Goal: Information Seeking & Learning: Learn about a topic

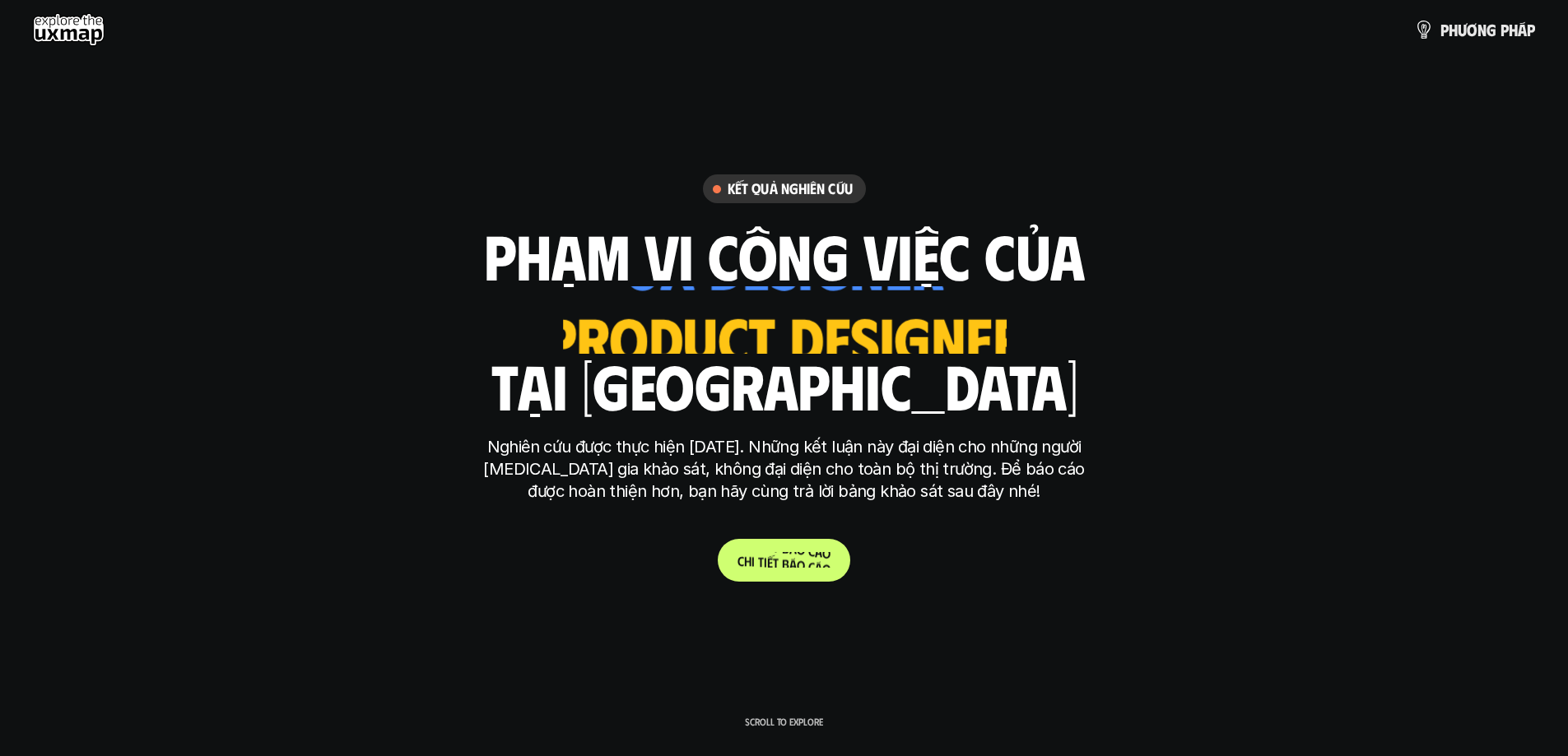
click at [768, 565] on p "C h i t i ế t b á o c á o" at bounding box center [784, 560] width 93 height 16
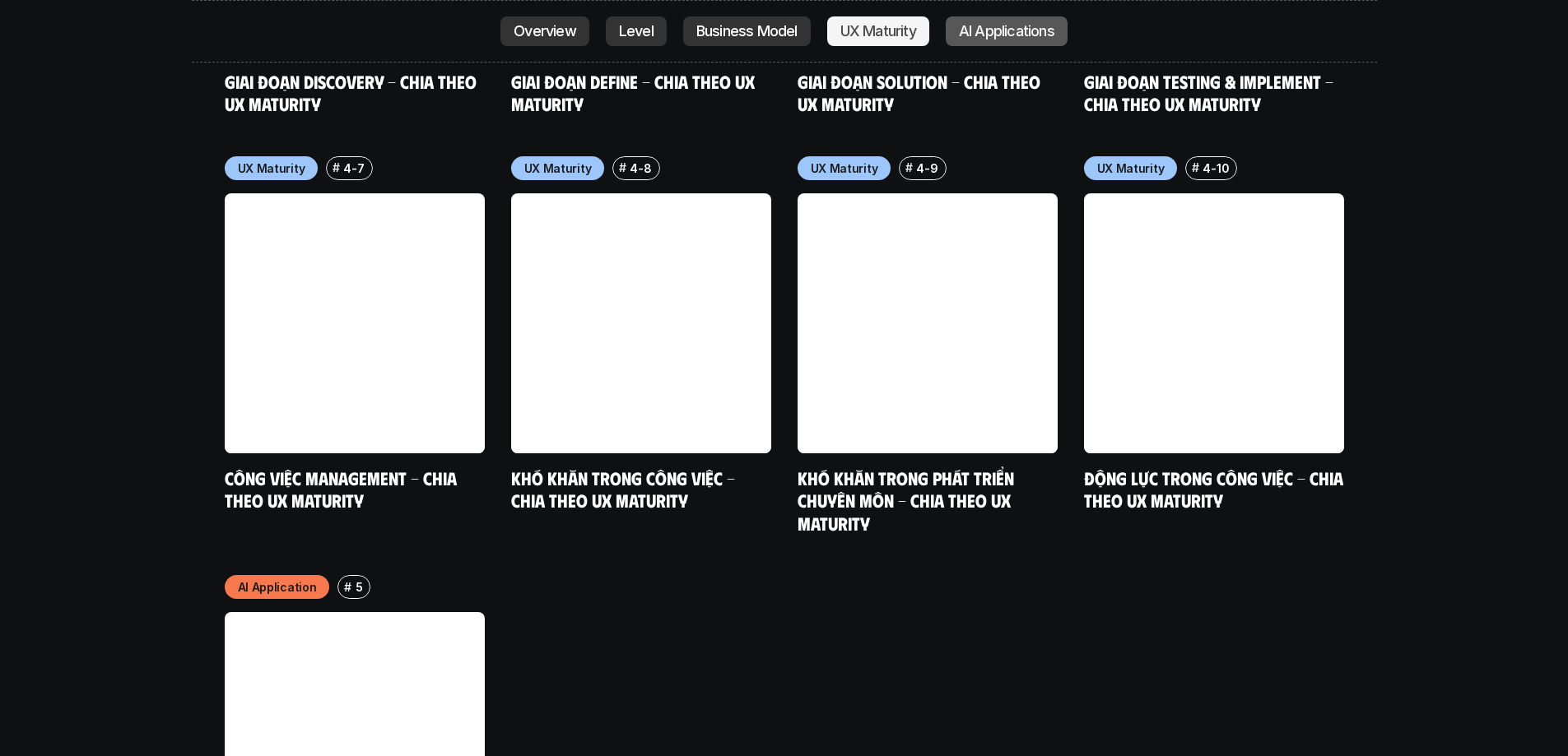
scroll to position [8754, 0]
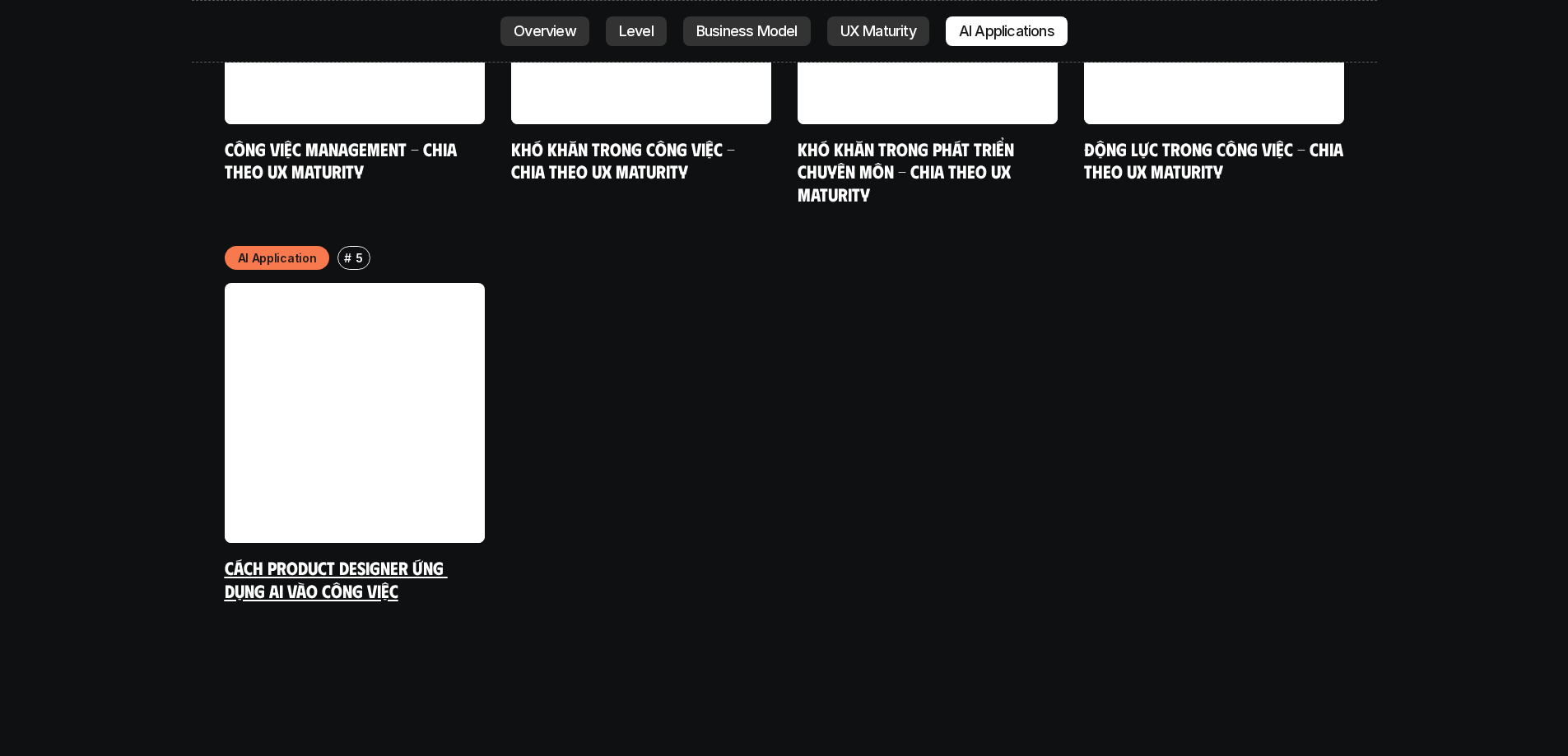
click at [388, 379] on link at bounding box center [355, 412] width 260 height 260
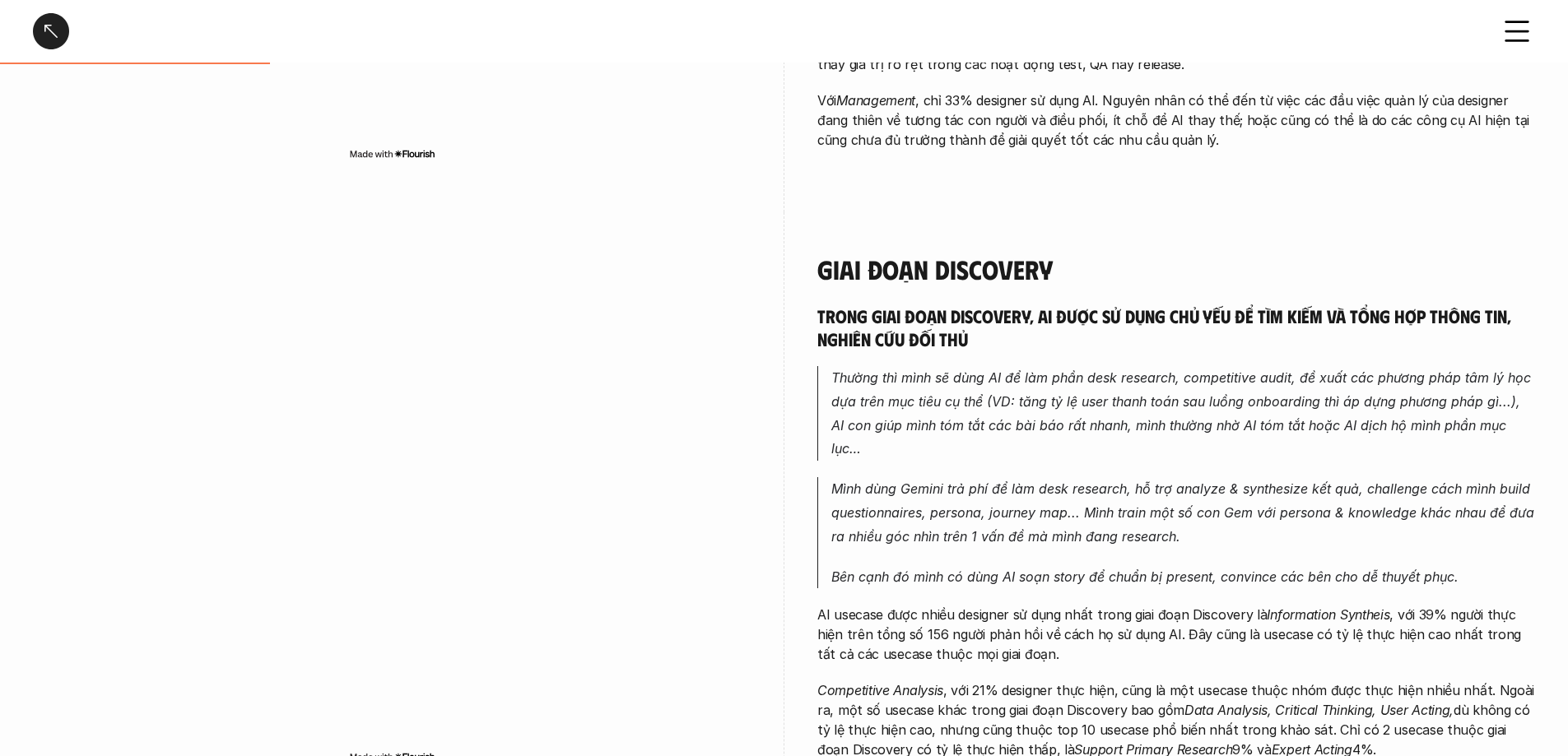
scroll to position [822, 0]
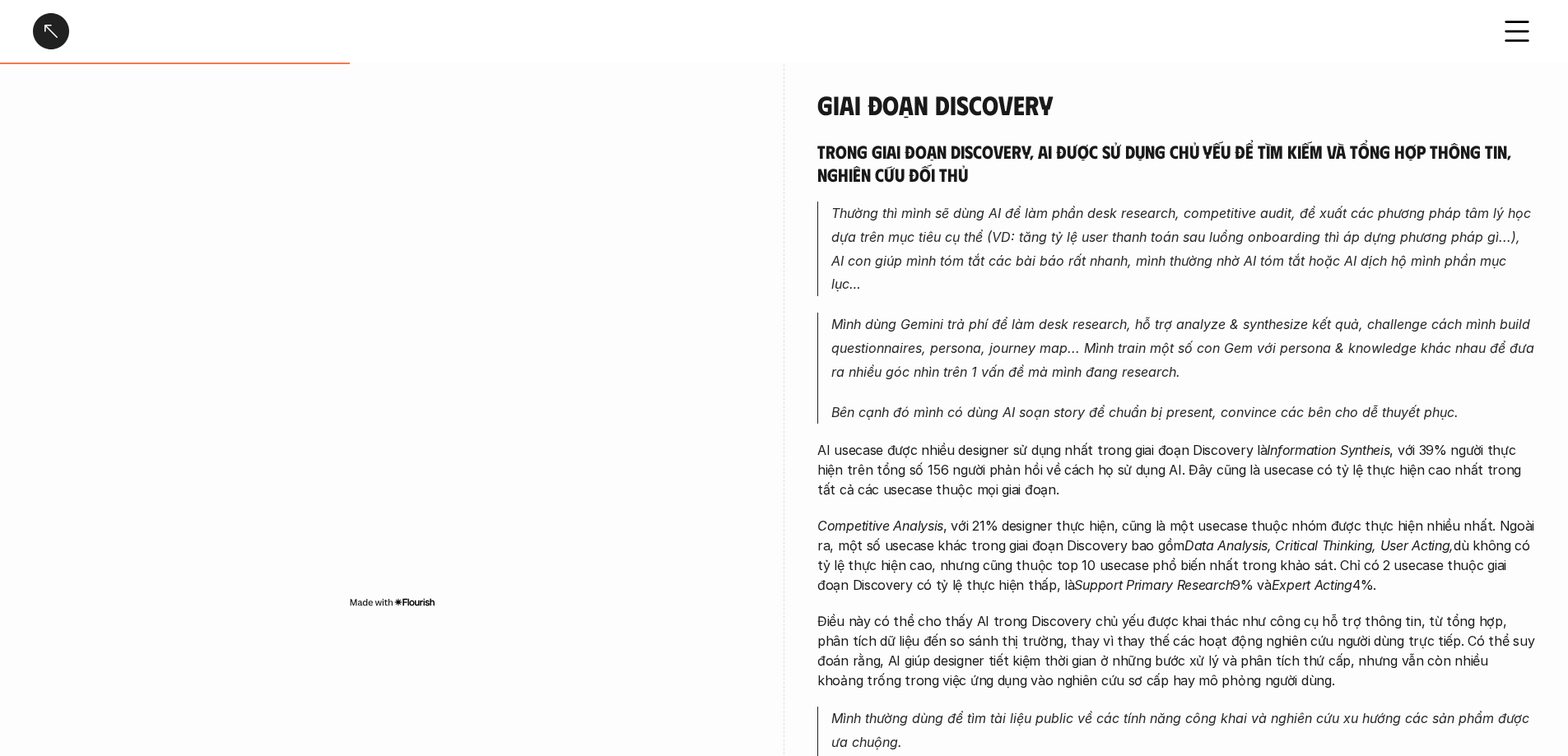
drag, startPoint x: 1081, startPoint y: 139, endPoint x: 1410, endPoint y: 140, distance: 329.0
click at [1476, 141] on h5 "Trong giai đoạn Discovery, AI được sử dụng chủ yếu để tìm kiếm và tổng hợp thôn…" at bounding box center [1177, 163] width 718 height 46
drag, startPoint x: 1455, startPoint y: 155, endPoint x: 1510, endPoint y: 149, distance: 55.3
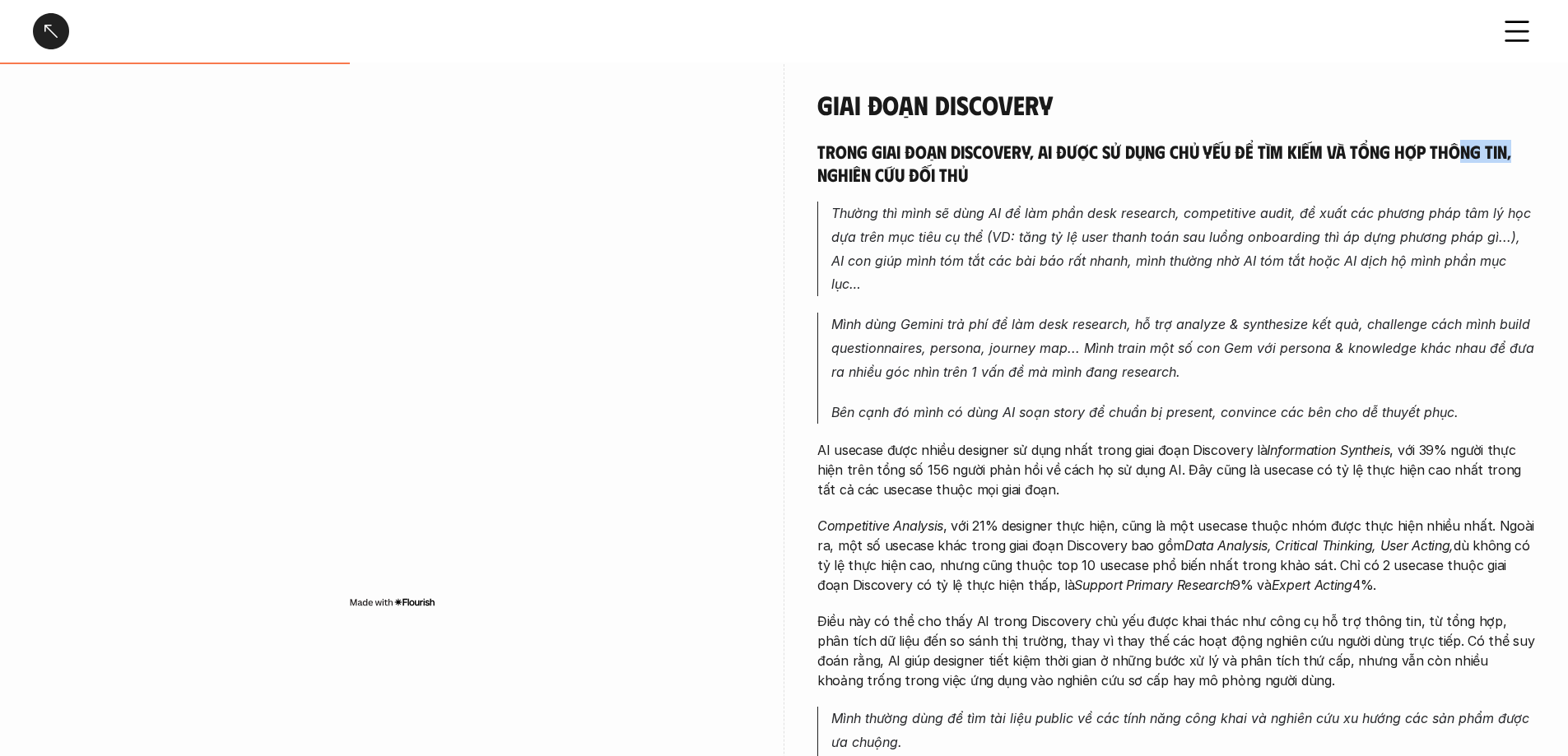
click at [1510, 149] on h5 "Trong giai đoạn Discovery, AI được sử dụng chủ yếu để tìm kiếm và tổng hợp thôn…" at bounding box center [1177, 163] width 718 height 46
drag, startPoint x: 959, startPoint y: 215, endPoint x: 1058, endPoint y: 211, distance: 99.1
click at [1058, 211] on em "Thường thì mình sẽ dùng AI để làm phần desk research, competitive audit, đề xuấ…" at bounding box center [1184, 248] width 704 height 88
click at [1097, 210] on em "Thường thì mình sẽ dùng AI để làm phần desk research, competitive audit, đề xuấ…" at bounding box center [1184, 248] width 704 height 88
drag, startPoint x: 956, startPoint y: 215, endPoint x: 1122, endPoint y: 224, distance: 166.2
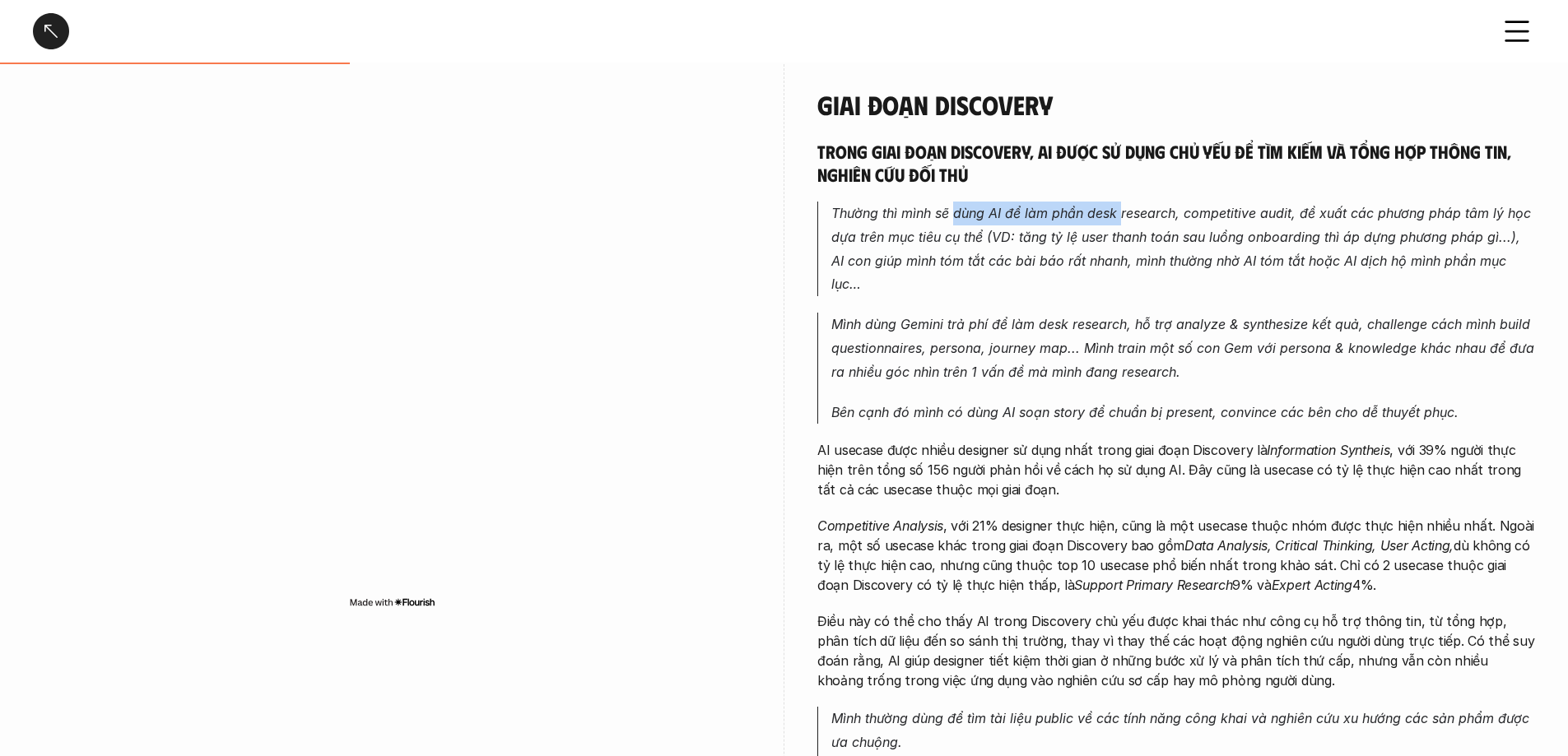
click at [1122, 224] on p "Thường thì mình sẽ dùng AI để làm phần desk research, competitive audit, đề xuấ…" at bounding box center [1184, 248] width 704 height 94
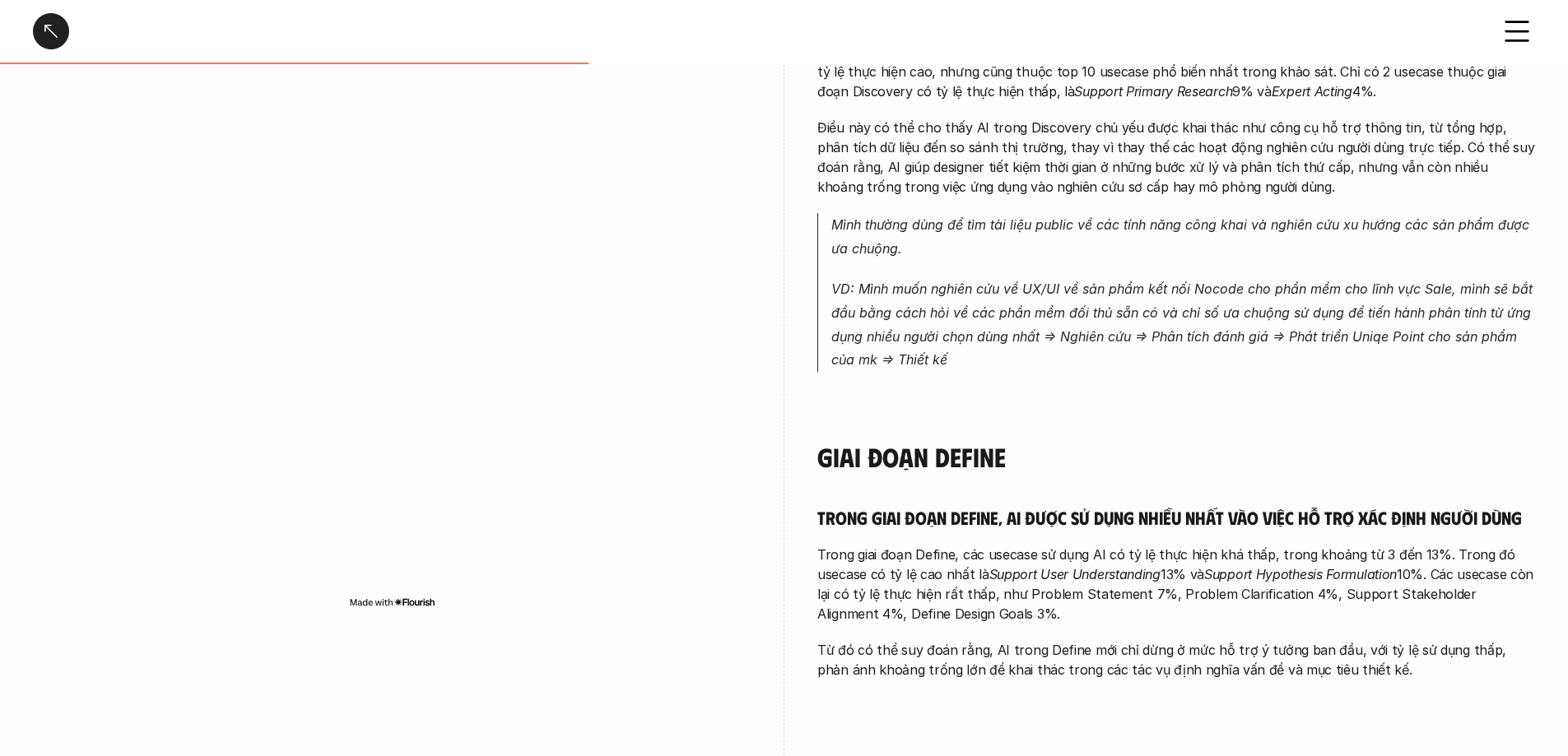
scroll to position [1481, 0]
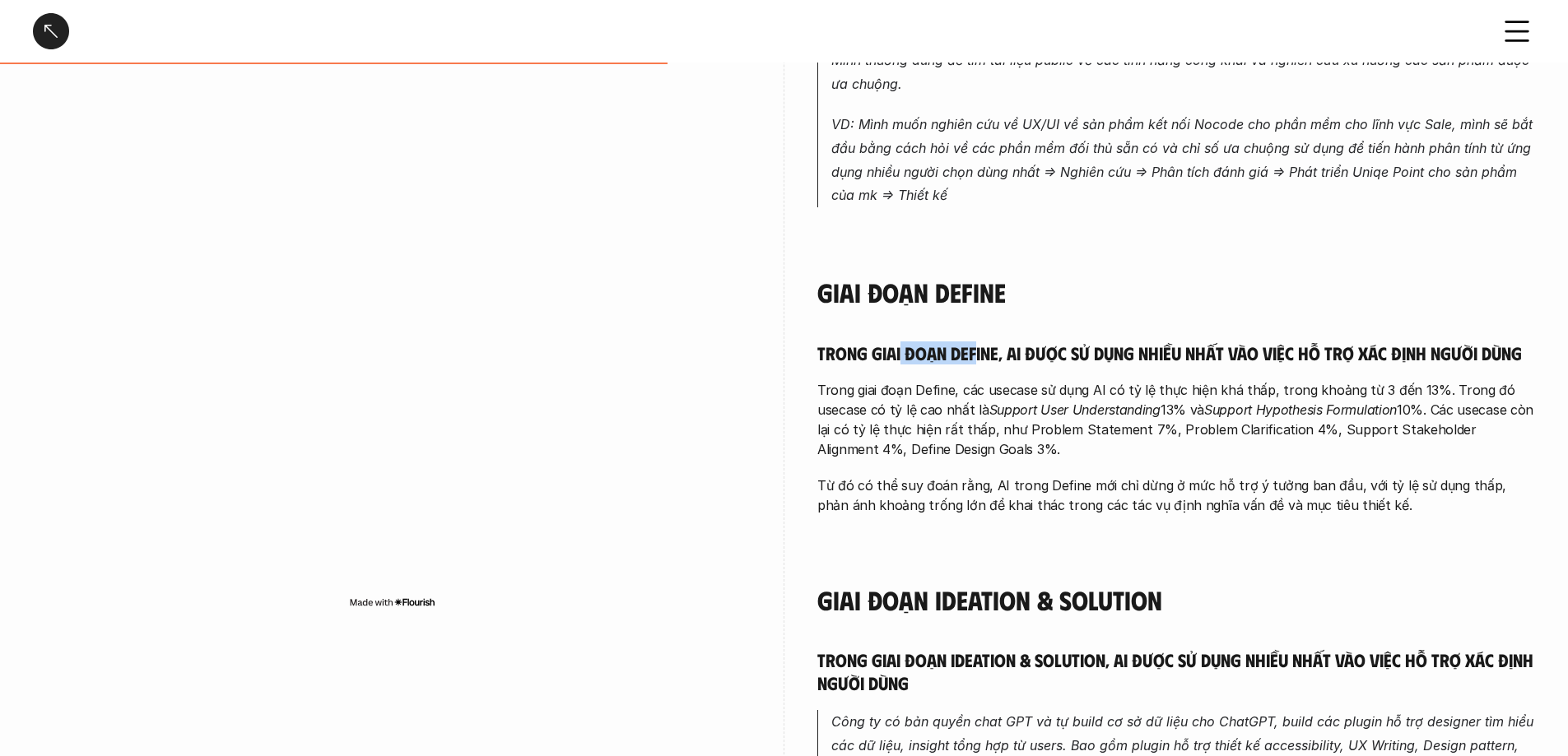
drag, startPoint x: 901, startPoint y: 330, endPoint x: 975, endPoint y: 327, distance: 74.1
click at [975, 341] on h5 "Trong giai đoạn Define, AI được sử dụng nhiều nhất vào việc hỗ trợ xác định ngư…" at bounding box center [1177, 353] width 718 height 23
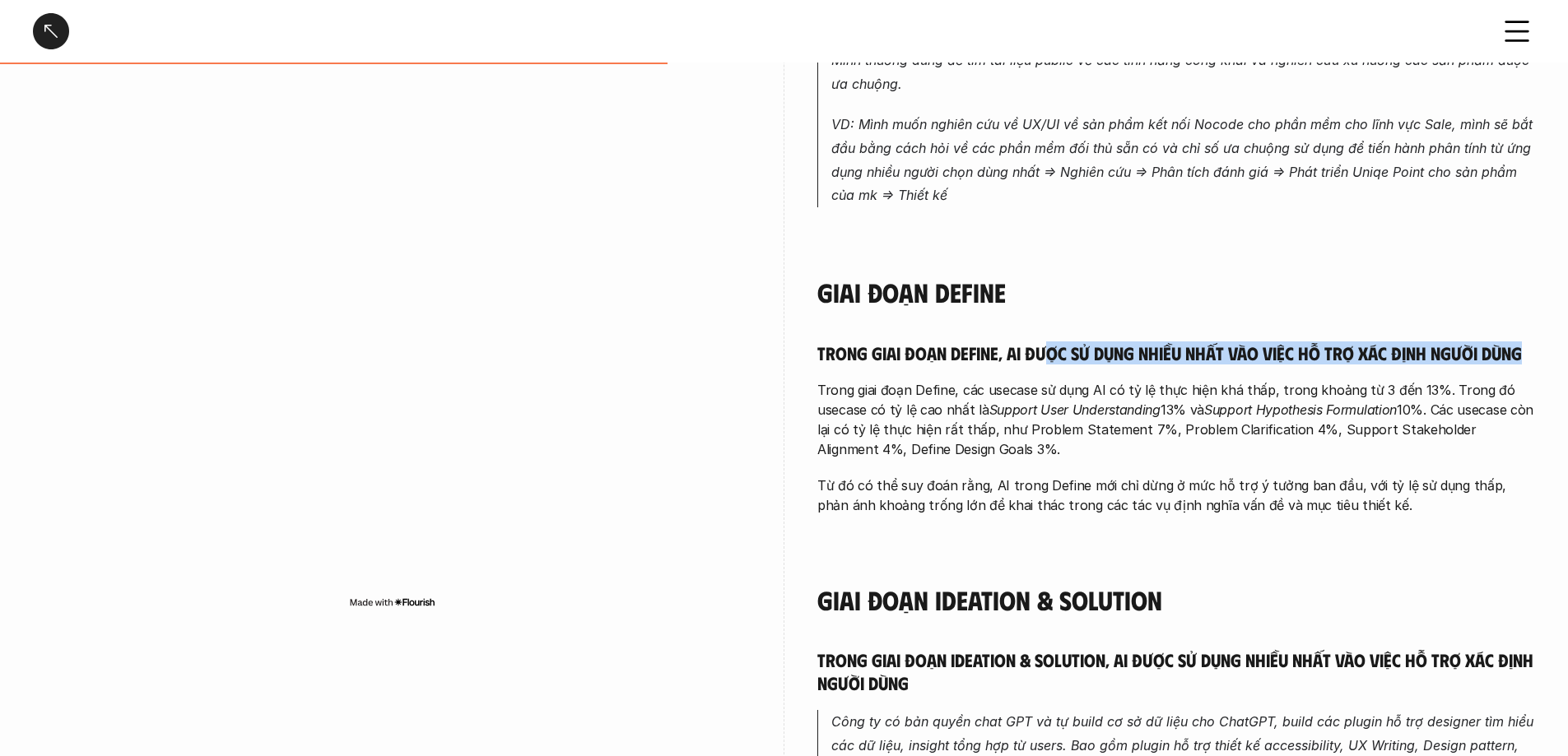
drag, startPoint x: 1044, startPoint y: 326, endPoint x: 1536, endPoint y: 326, distance: 492.0
click at [1536, 326] on div "overview AI đã bắt đầu được designer trong khảo sát ứng dụng xuyên suốt trong q…" at bounding box center [784, 246] width 1568 height 2919
drag, startPoint x: 988, startPoint y: 363, endPoint x: 1065, endPoint y: 419, distance: 95.2
click at [1064, 436] on div "Trong giai đoạn Discovery, AI được sử dụng chủ yếu để tìm kiếm và tổng hợp thôn…" at bounding box center [1177, 569] width 718 height 2174
click at [1044, 402] on em "Support User Understanding" at bounding box center [1075, 410] width 172 height 17
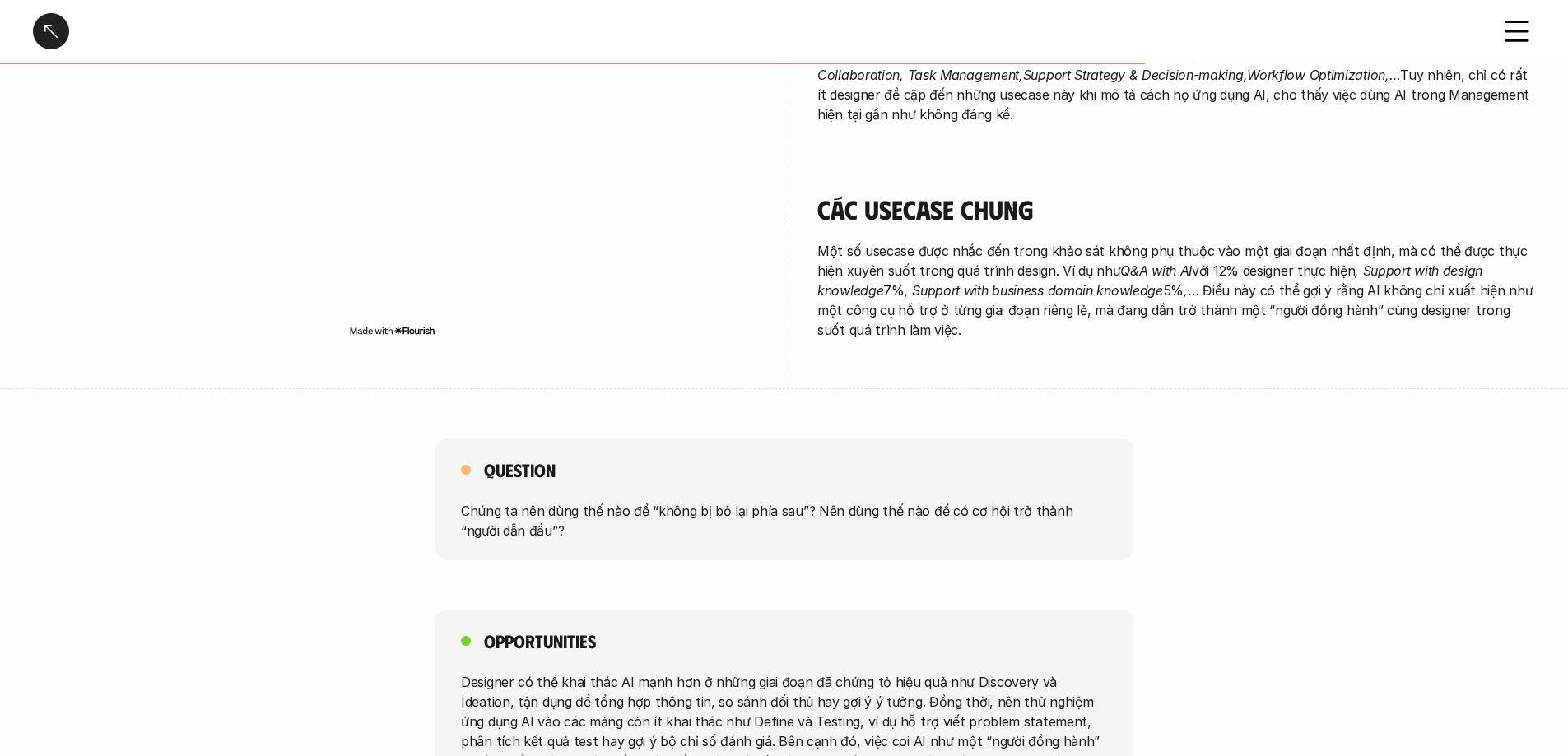
scroll to position [2876, 0]
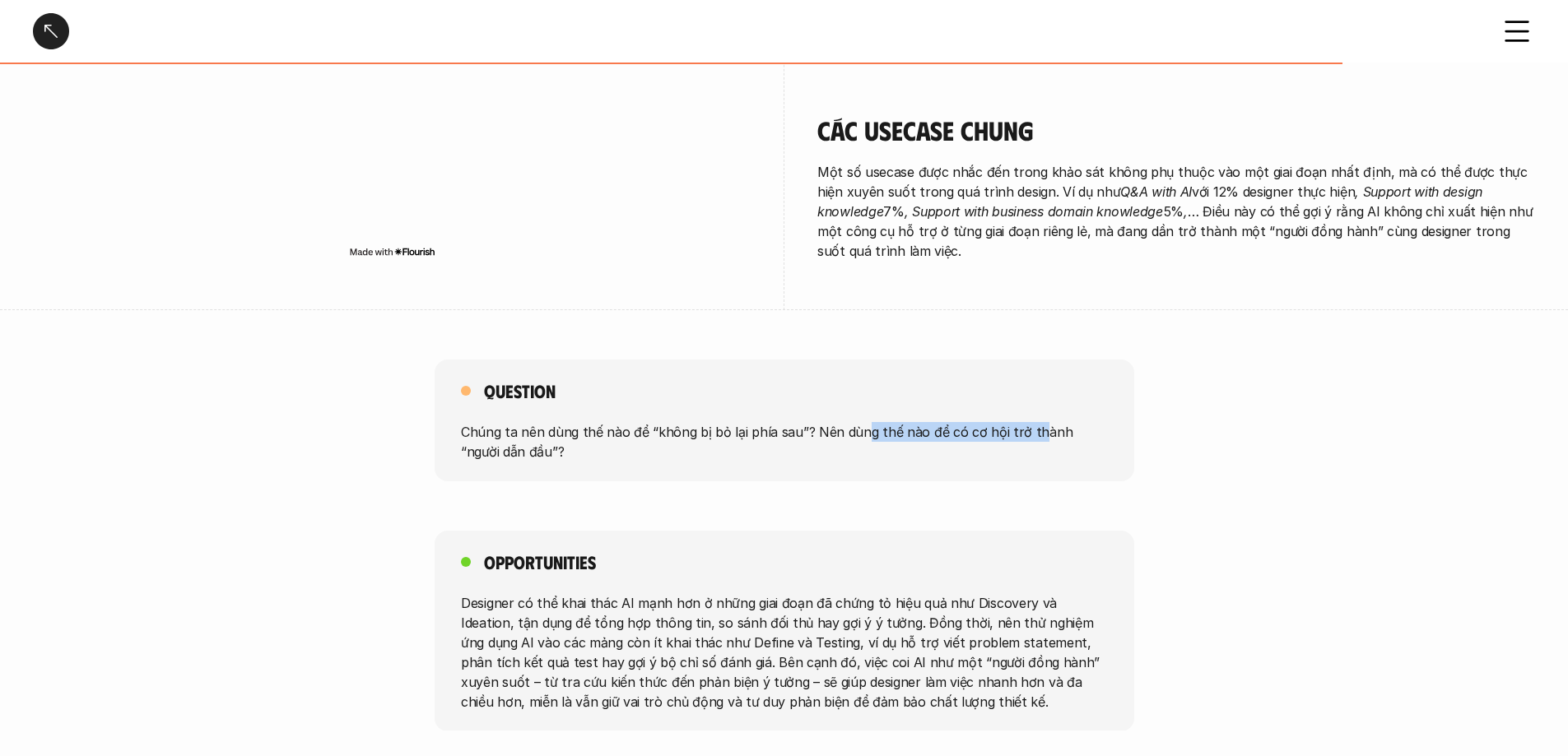
drag, startPoint x: 877, startPoint y: 365, endPoint x: 1026, endPoint y: 370, distance: 149.1
click at [1026, 422] on p "Chúng ta nên dùng thế nào để “không bị bỏ lại phía sau”? Nên dùng thế nào để có…" at bounding box center [784, 441] width 647 height 39
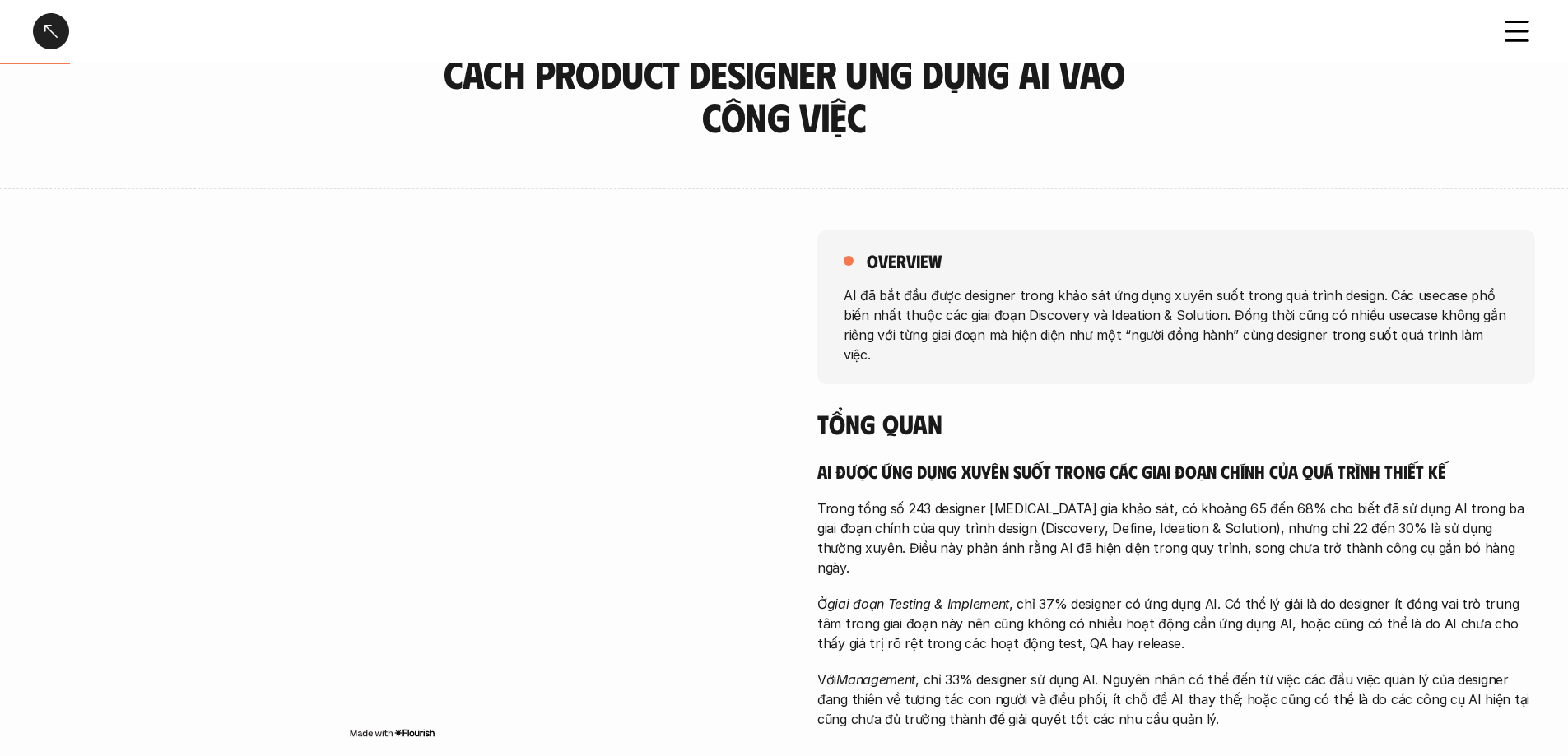
scroll to position [0, 0]
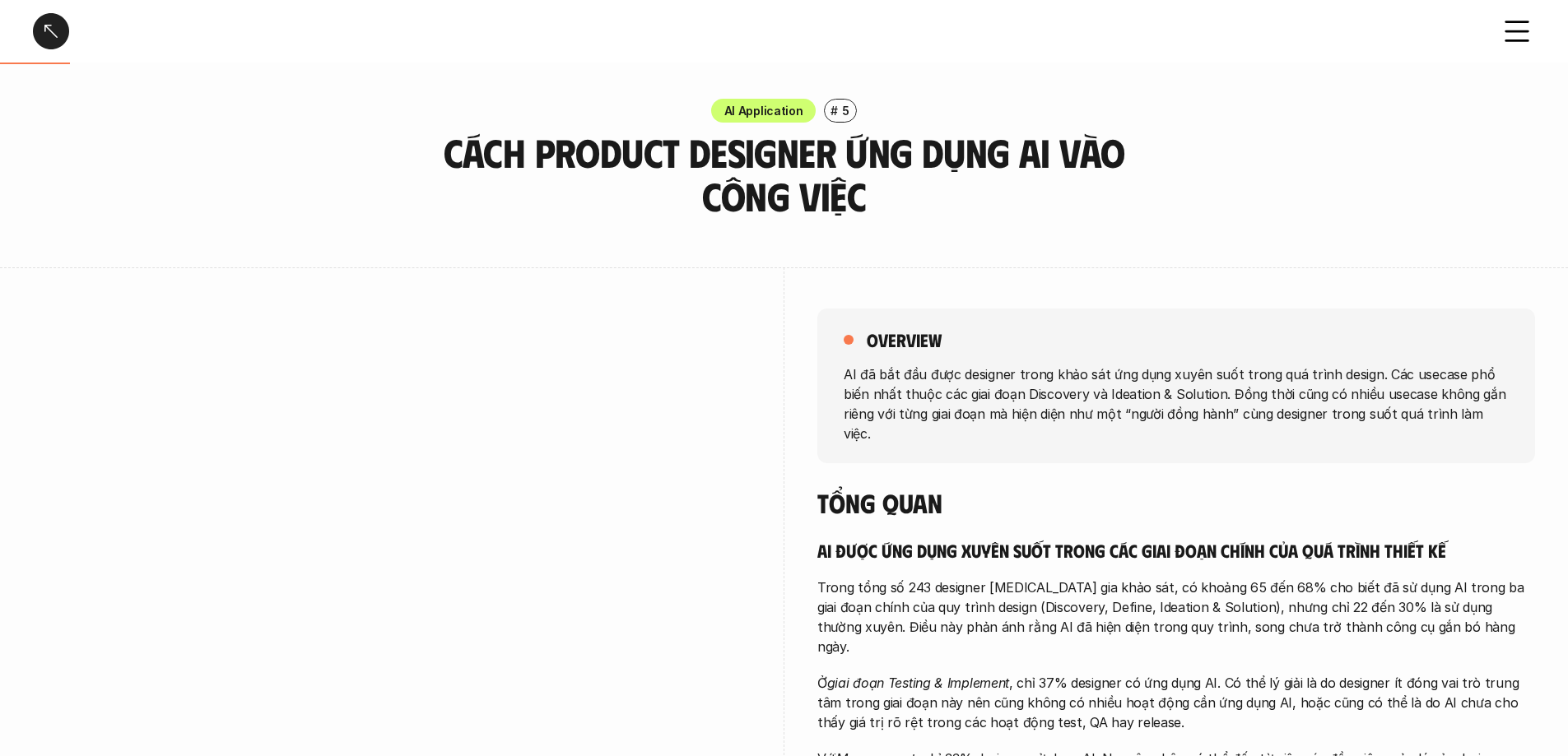
click at [62, 31] on div at bounding box center [51, 31] width 36 height 36
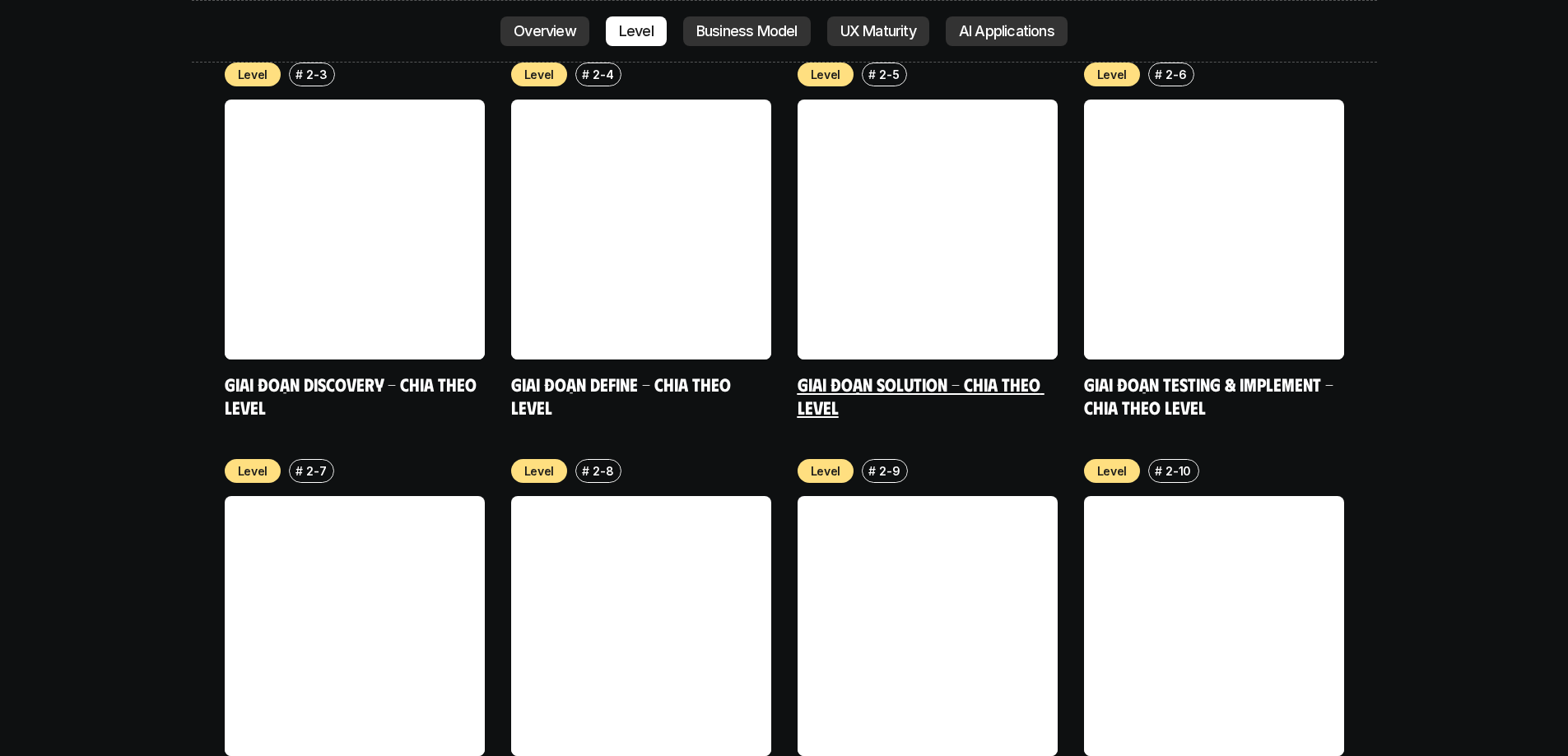
scroll to position [6446, 0]
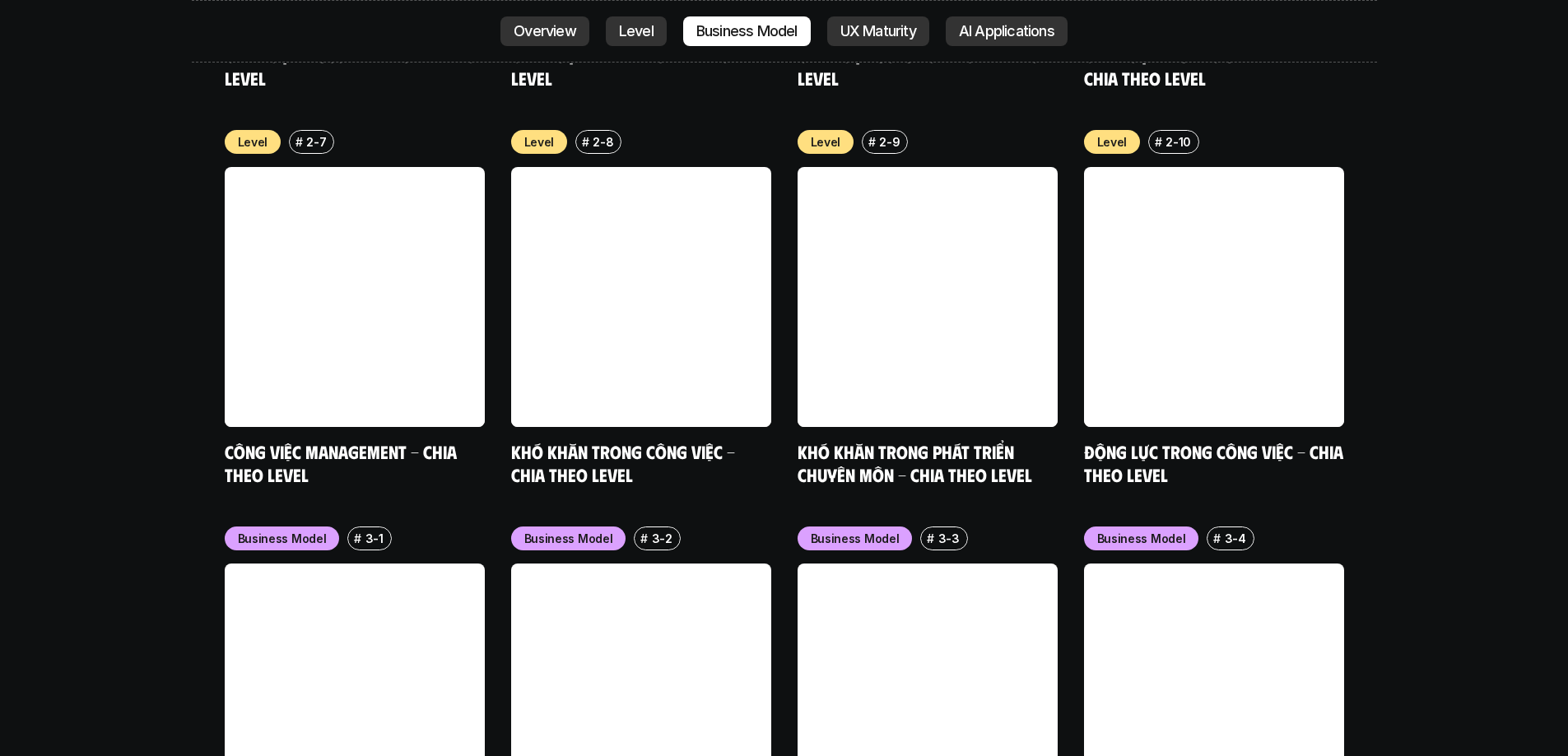
click at [621, 30] on p "Level" at bounding box center [636, 31] width 34 height 17
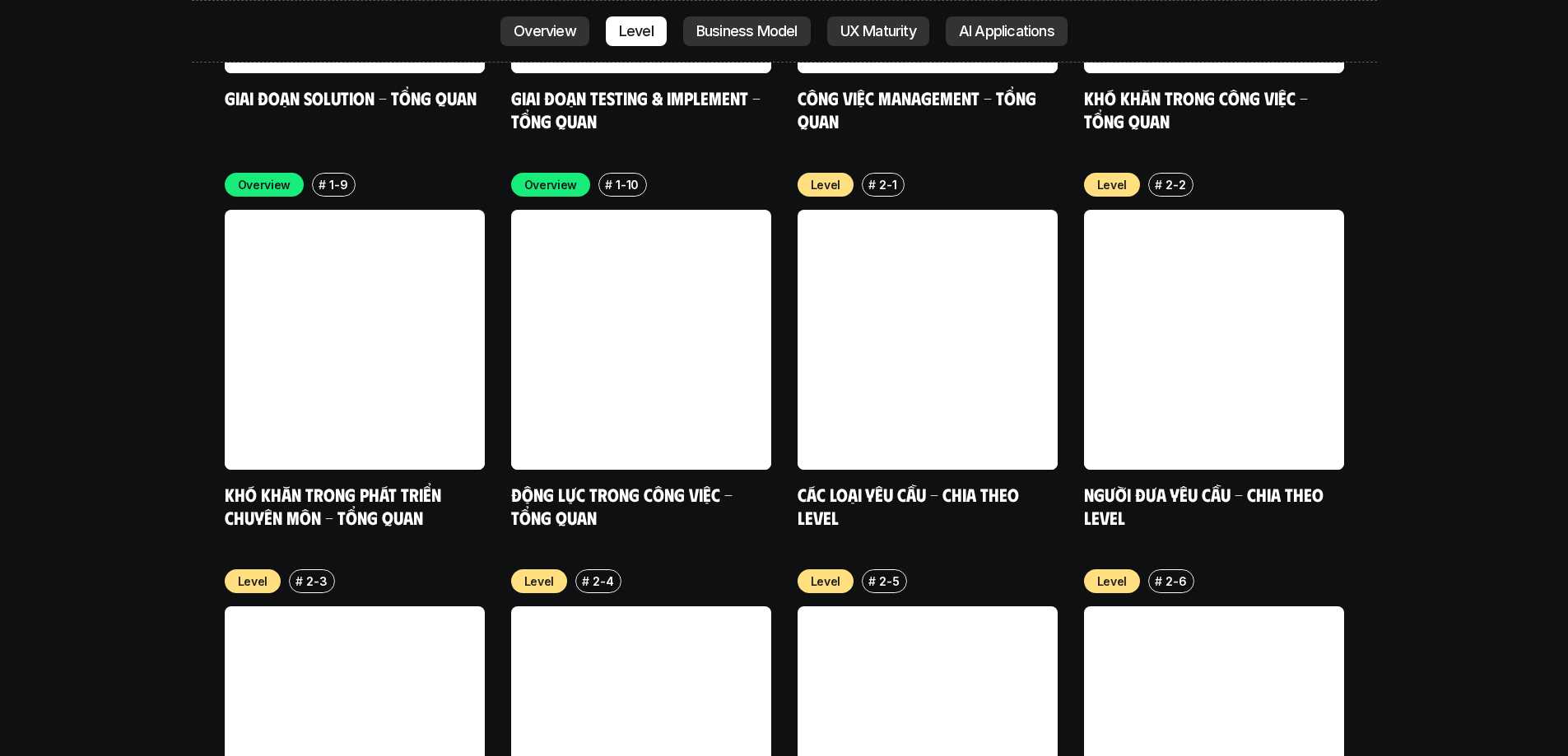
click at [1033, 32] on p "AI Applications" at bounding box center [1006, 31] width 95 height 17
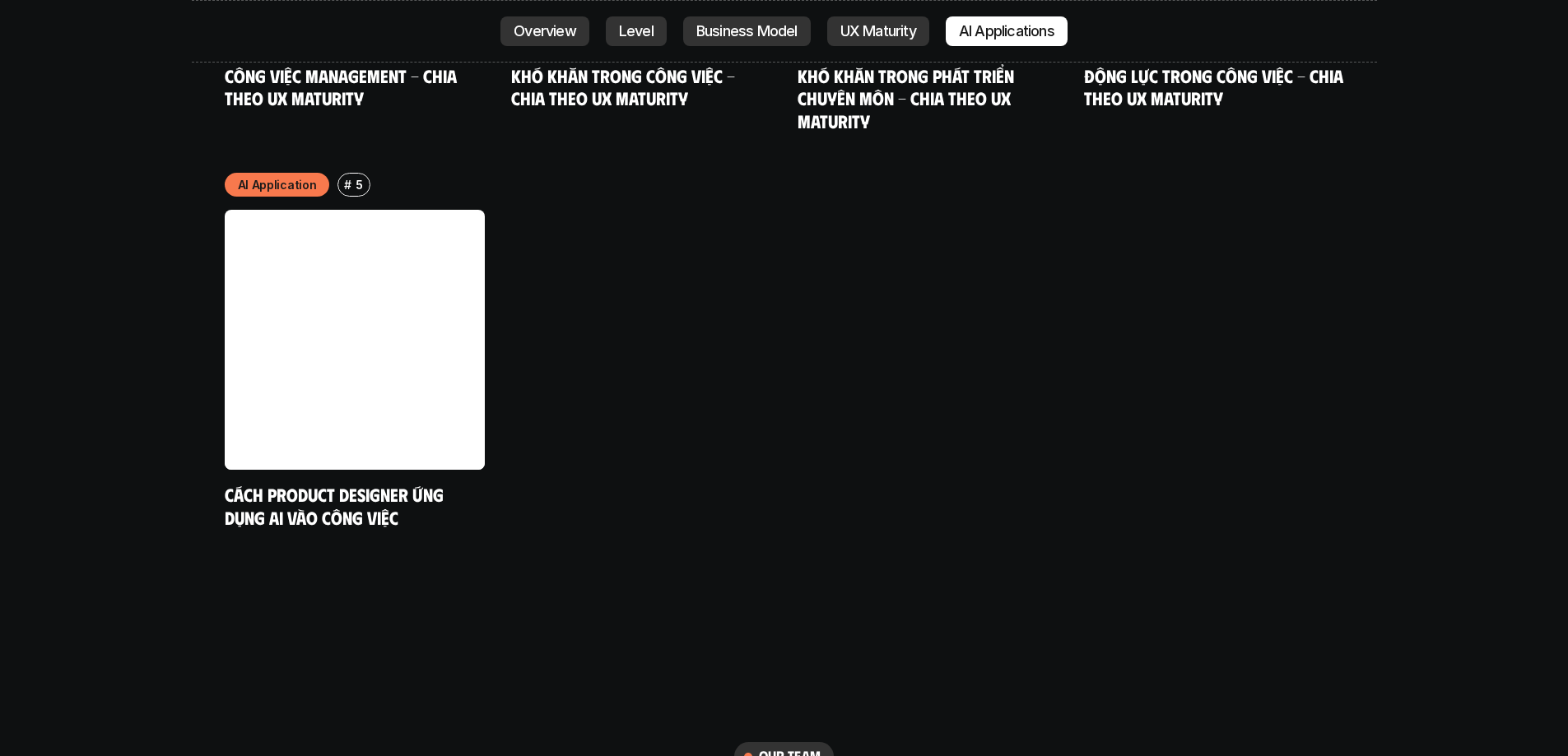
click at [894, 37] on p "UX Maturity" at bounding box center [878, 31] width 76 height 17
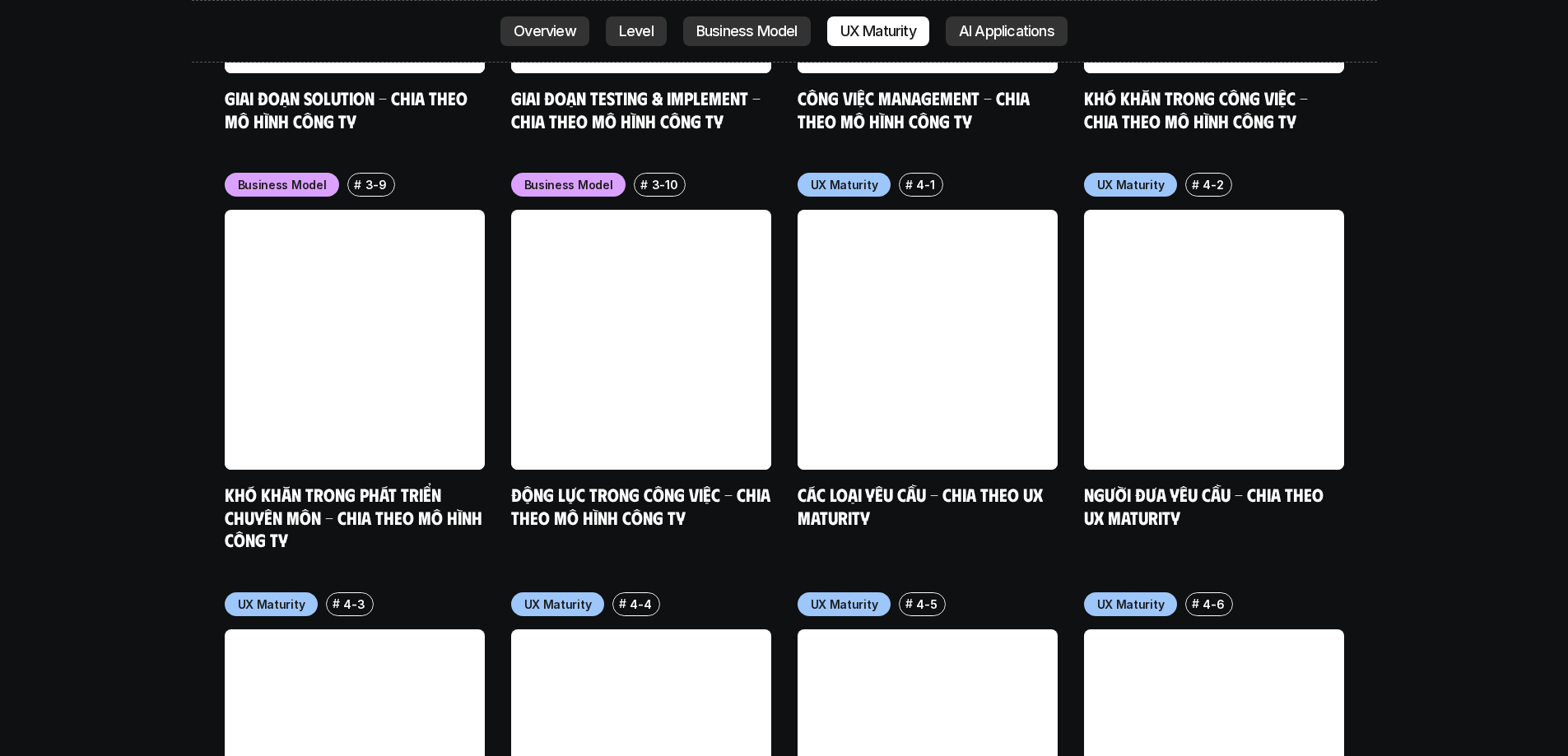
click at [777, 26] on p "Business Model" at bounding box center [748, 31] width 102 height 17
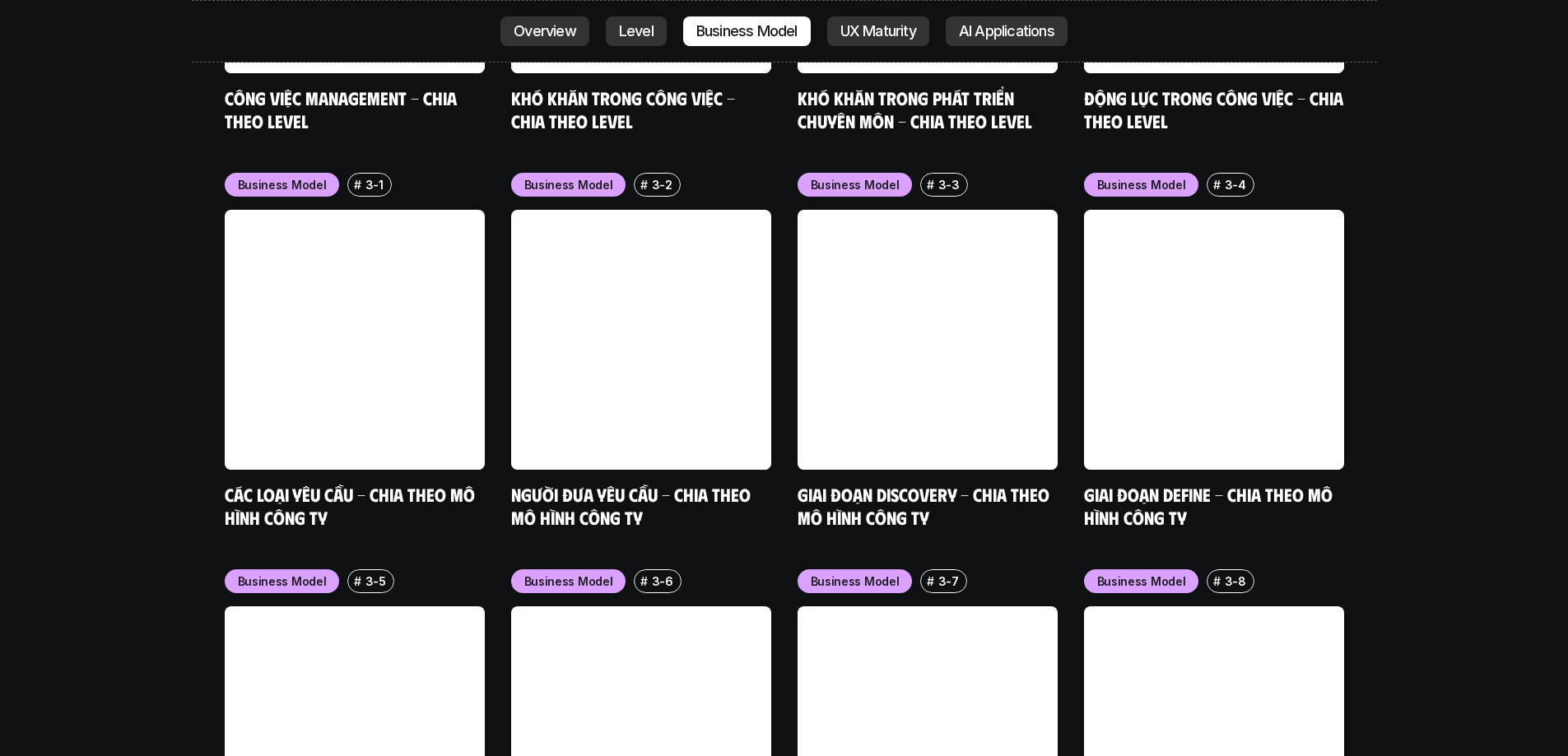
click at [628, 41] on link "Level" at bounding box center [636, 32] width 61 height 30
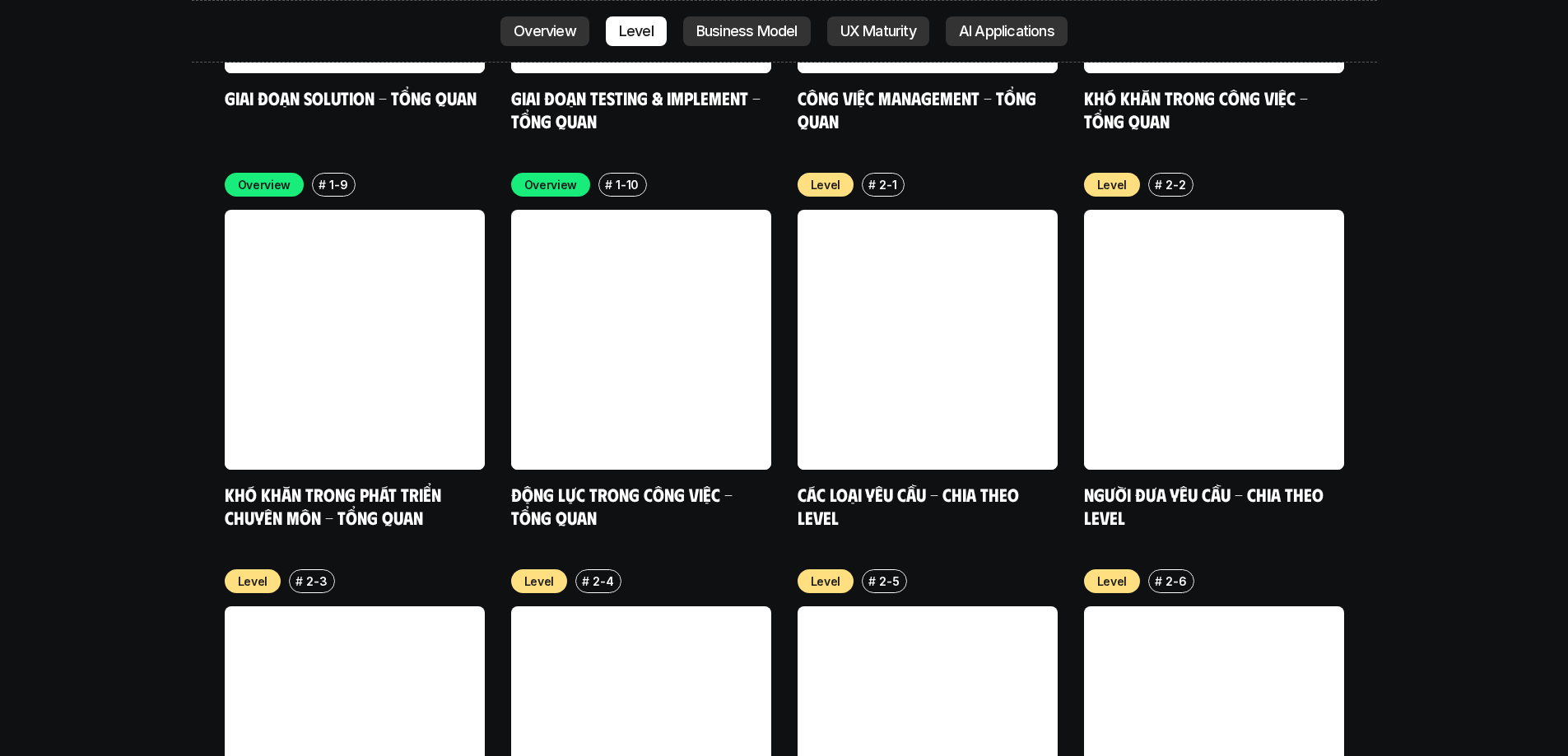
click at [554, 37] on p "Overview" at bounding box center [545, 31] width 62 height 17
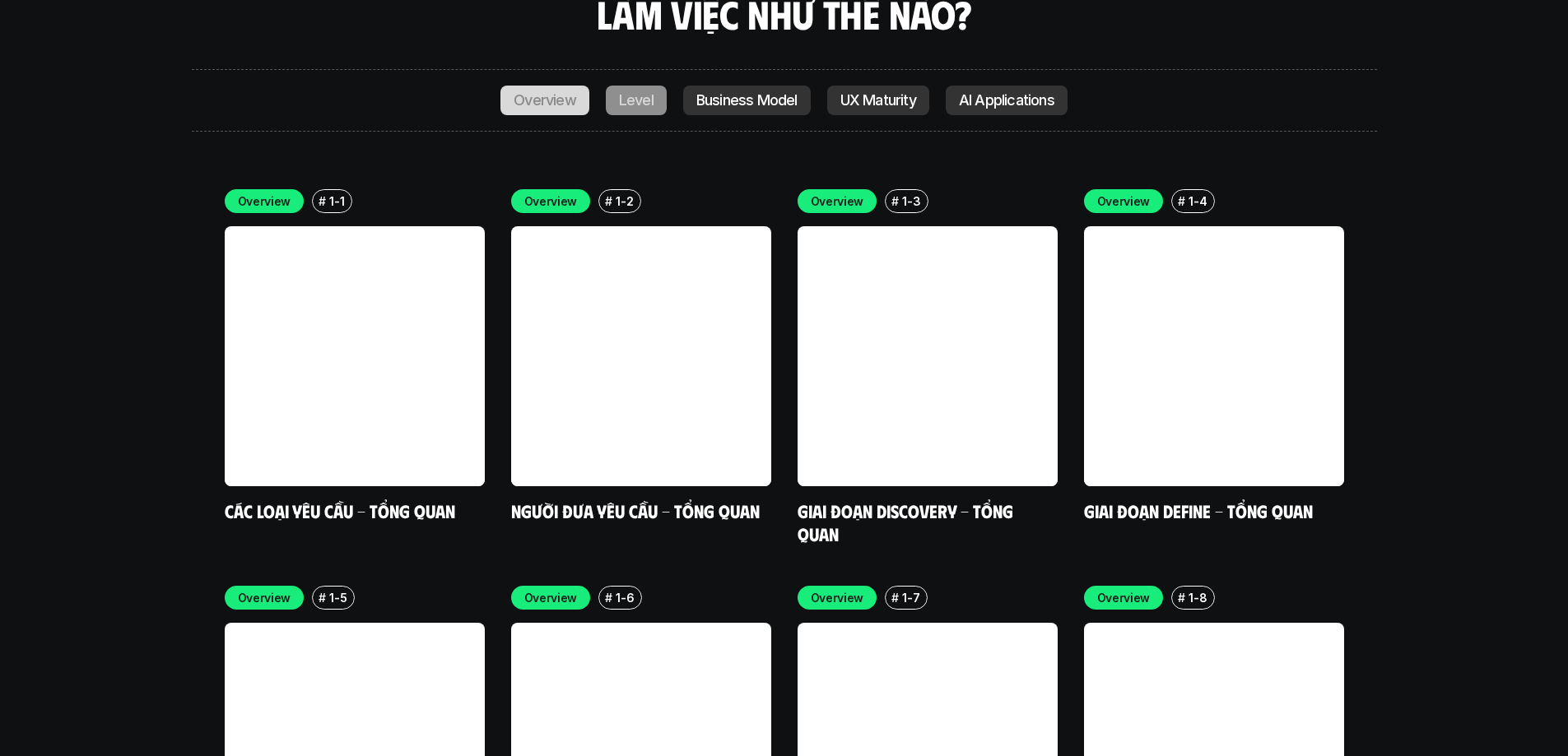
scroll to position [5458, 0]
